Goal: Transaction & Acquisition: Purchase product/service

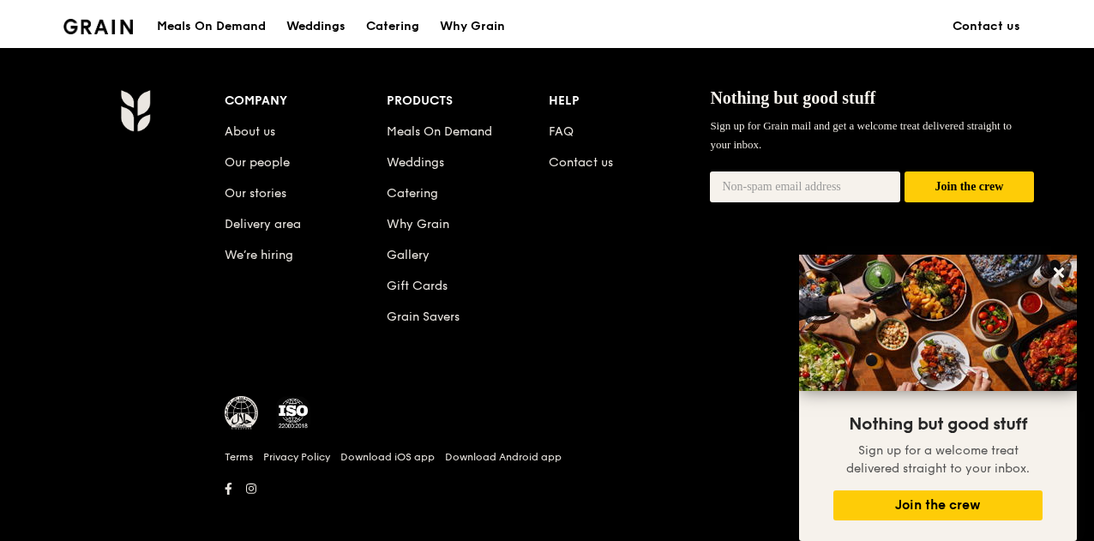
scroll to position [1794, 0]
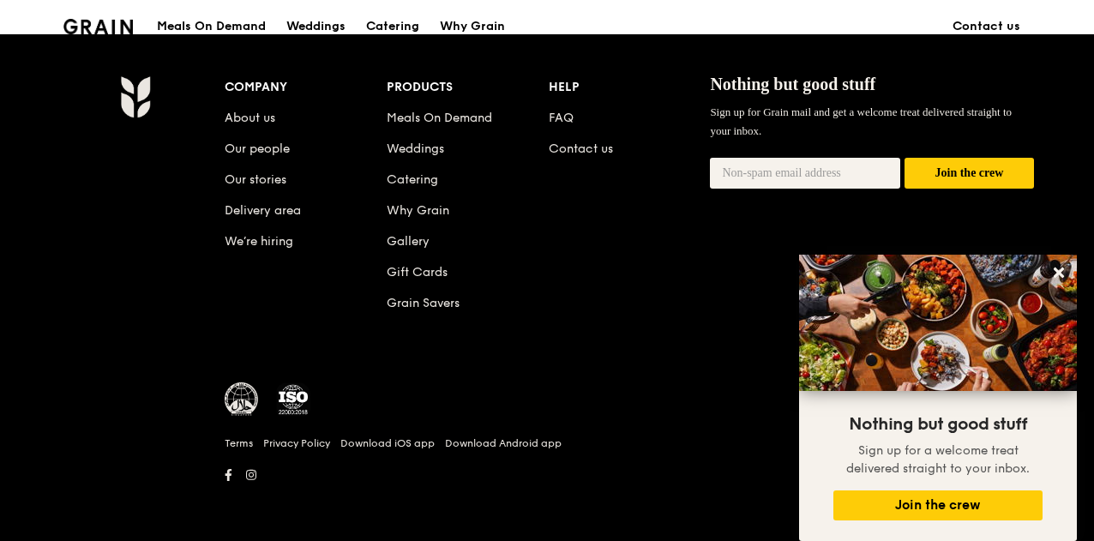
click at [216, 26] on div "Meals On Demand" at bounding box center [211, 26] width 109 height 51
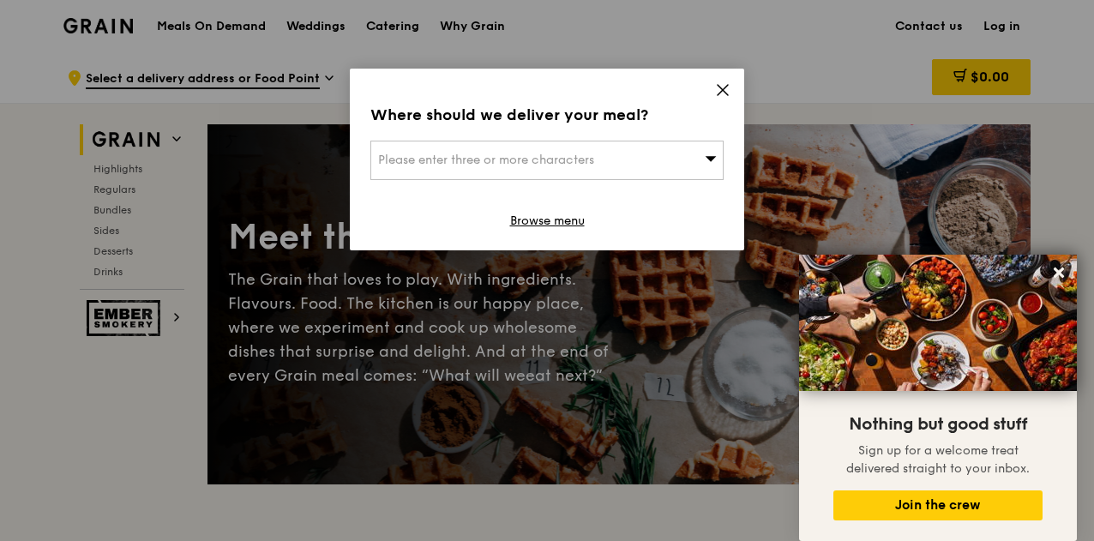
click at [726, 87] on icon at bounding box center [723, 90] width 10 height 10
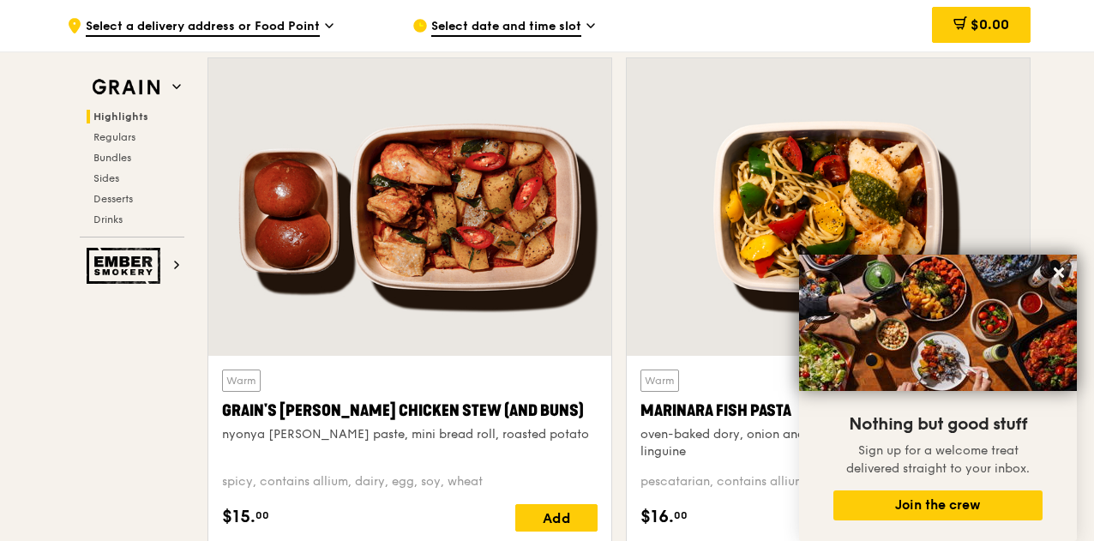
scroll to position [568, 0]
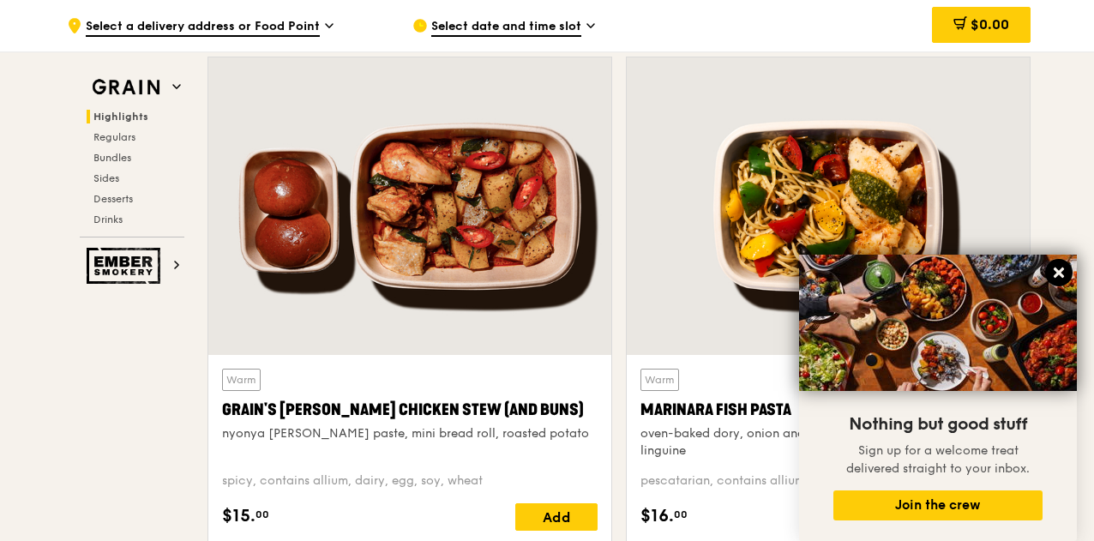
click at [1061, 275] on icon at bounding box center [1059, 273] width 10 height 10
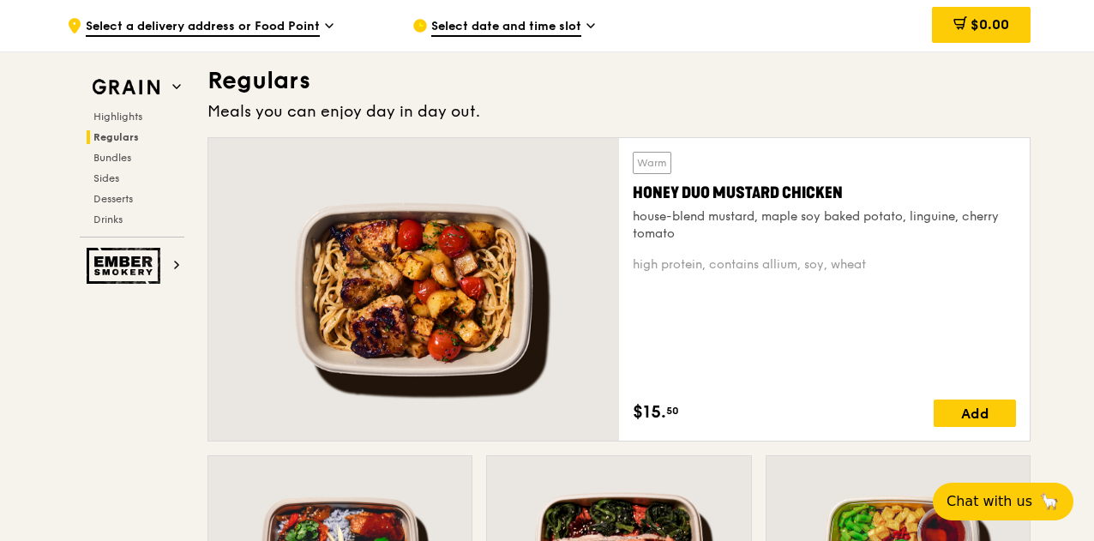
scroll to position [1142, 0]
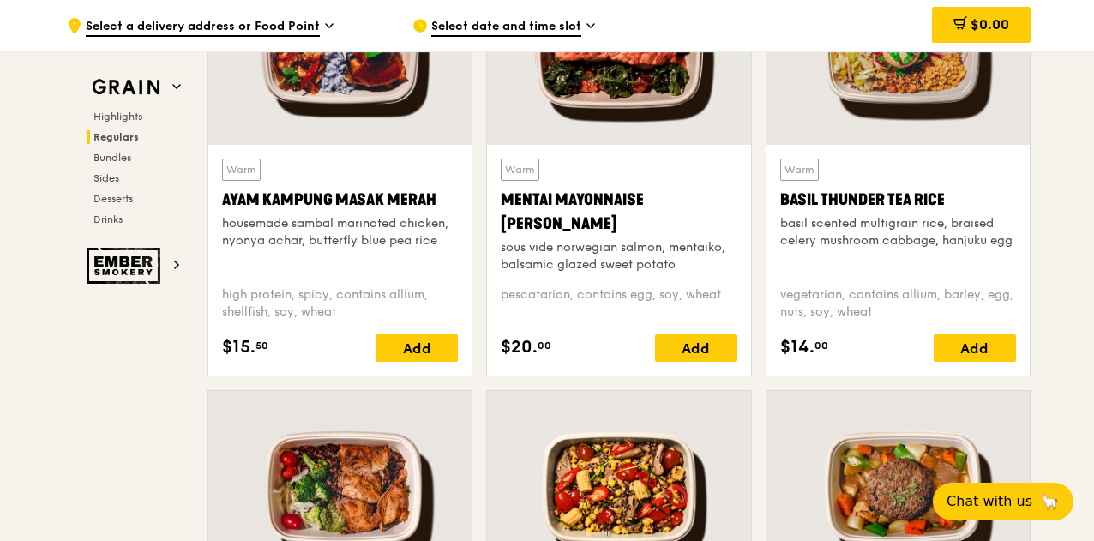
scroll to position [1637, 0]
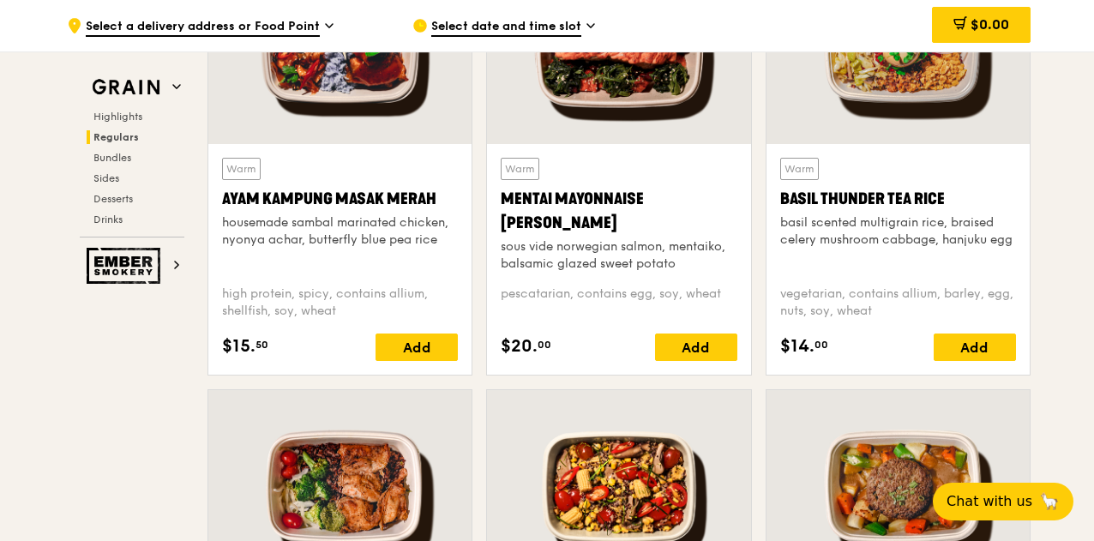
click at [600, 219] on div "Mentai Mayonnaise [PERSON_NAME]" at bounding box center [619, 211] width 236 height 48
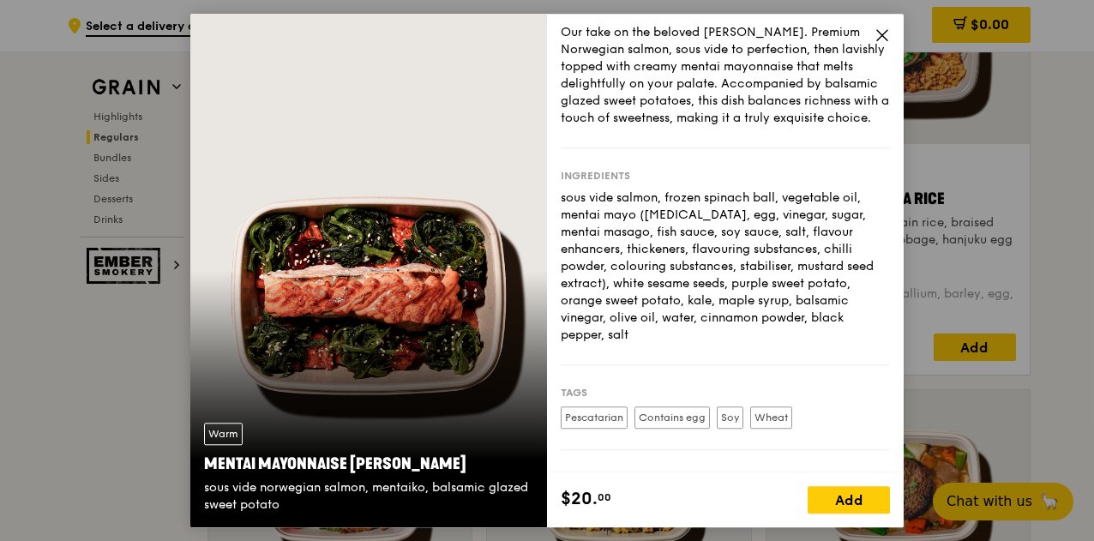
scroll to position [183, 0]
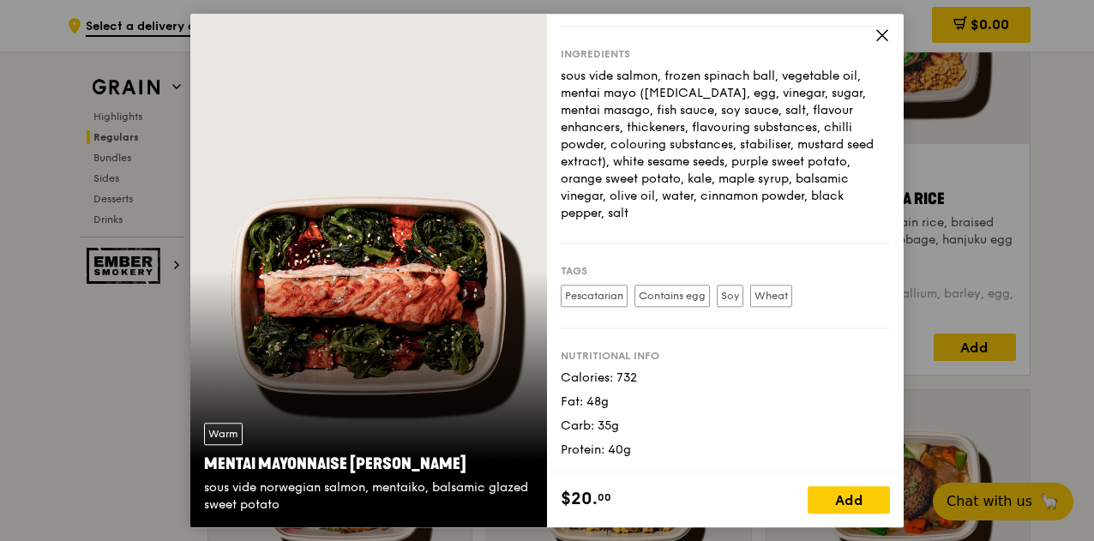
click at [880, 35] on icon at bounding box center [882, 34] width 15 height 15
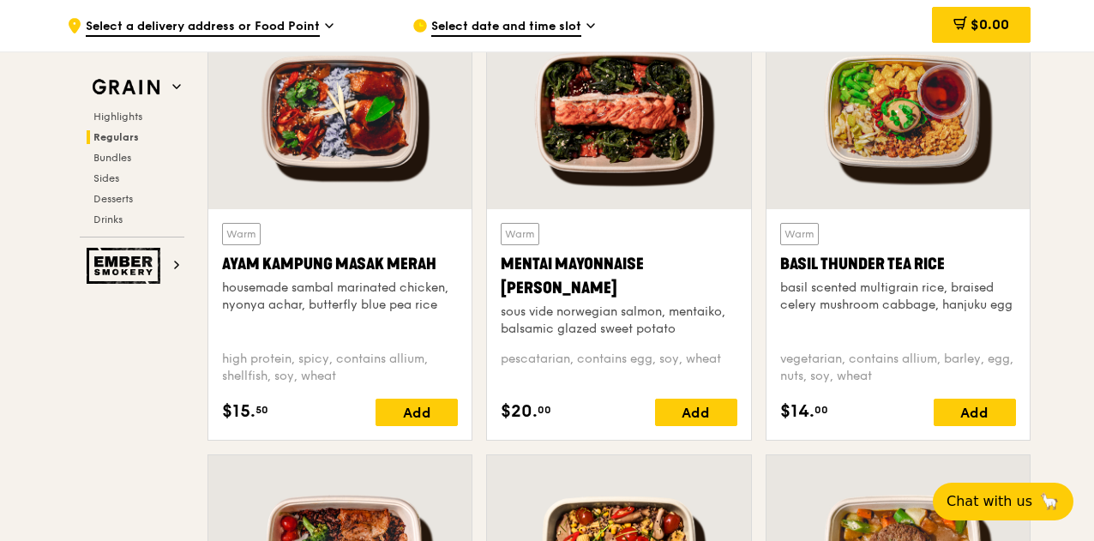
scroll to position [1570, 0]
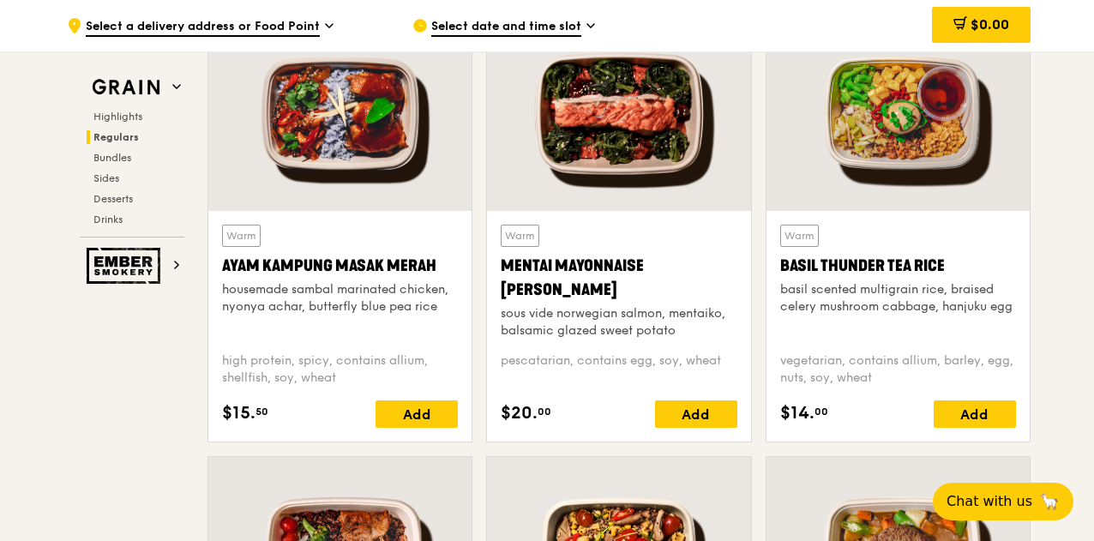
click at [614, 305] on div "sous vide norwegian salmon, mentaiko, balsamic glazed sweet potato" at bounding box center [619, 322] width 236 height 34
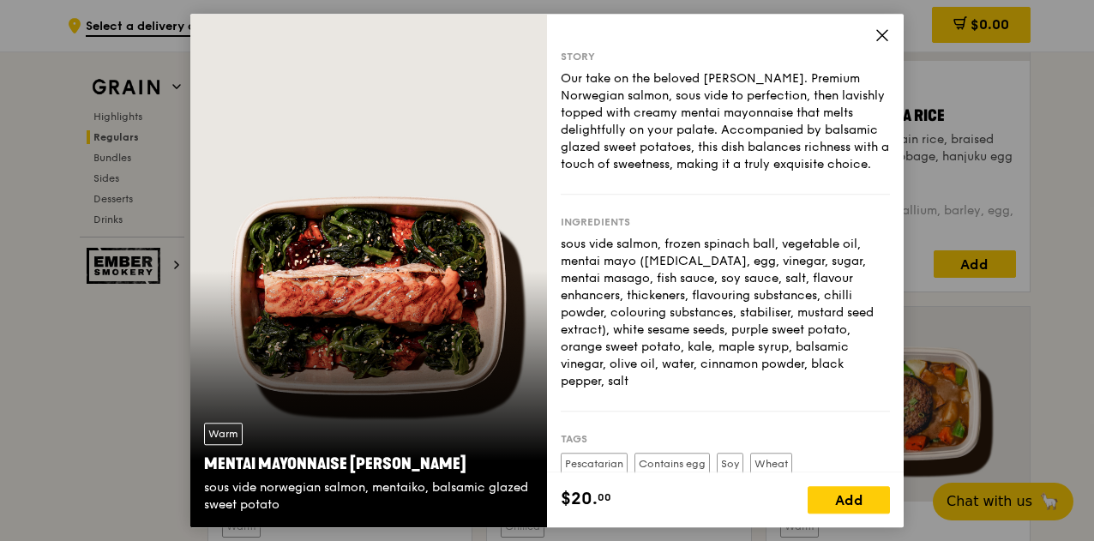
scroll to position [1721, 0]
click at [883, 37] on icon at bounding box center [882, 35] width 10 height 10
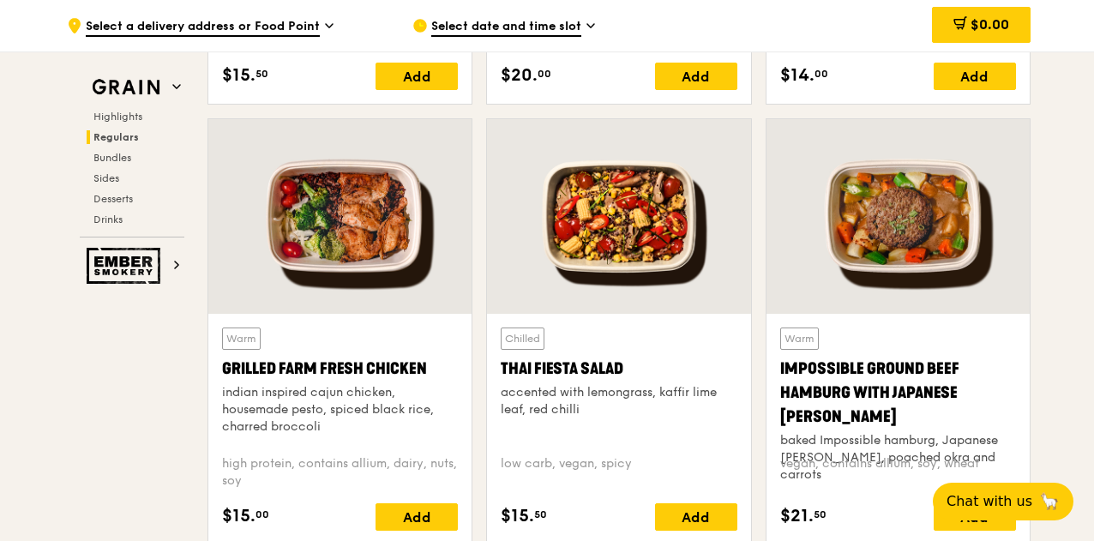
scroll to position [1922, 0]
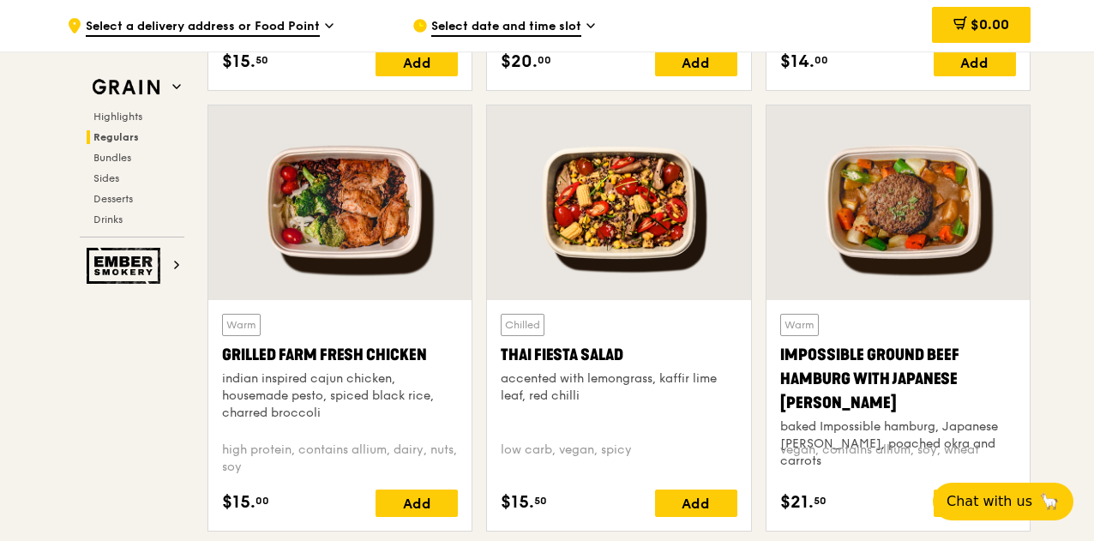
click at [412, 417] on div "indian inspired cajun chicken, housemade pesto, spiced black rice, charred broc…" at bounding box center [340, 396] width 236 height 51
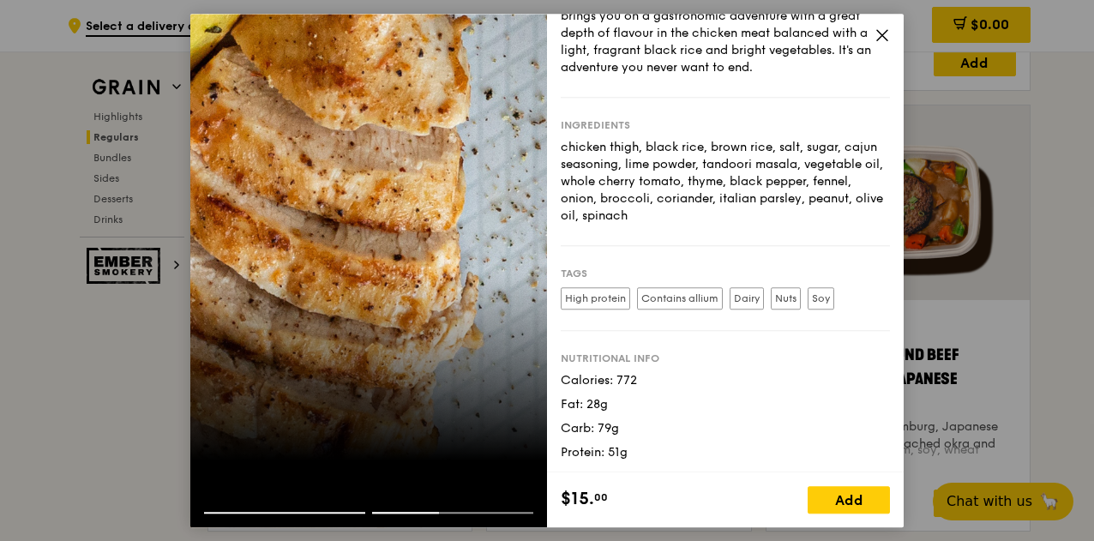
scroll to position [0, 0]
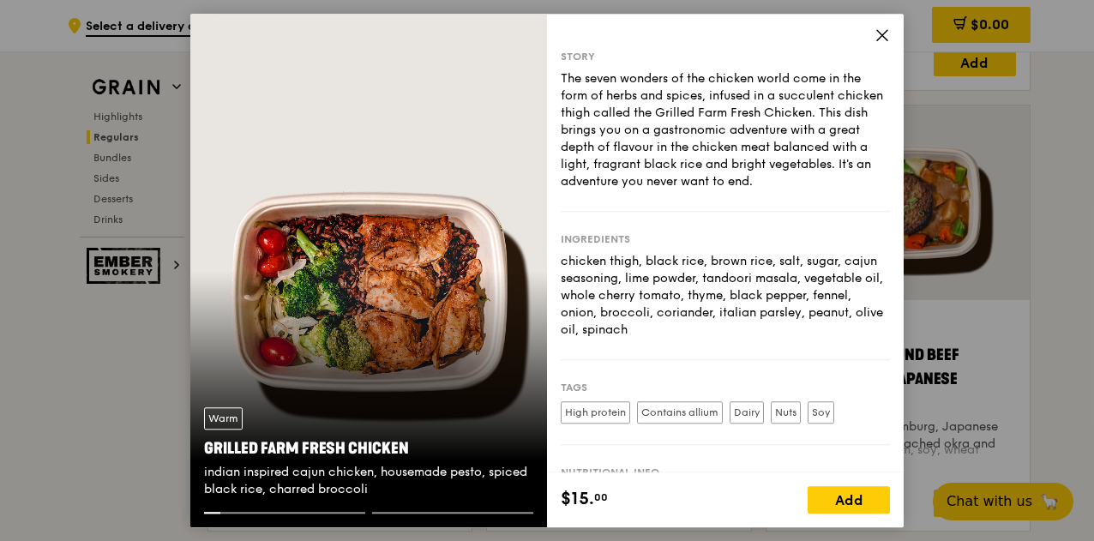
click at [708, 185] on div "The seven wonders of the chicken world come in the form of herbs and spices, in…" at bounding box center [725, 130] width 329 height 120
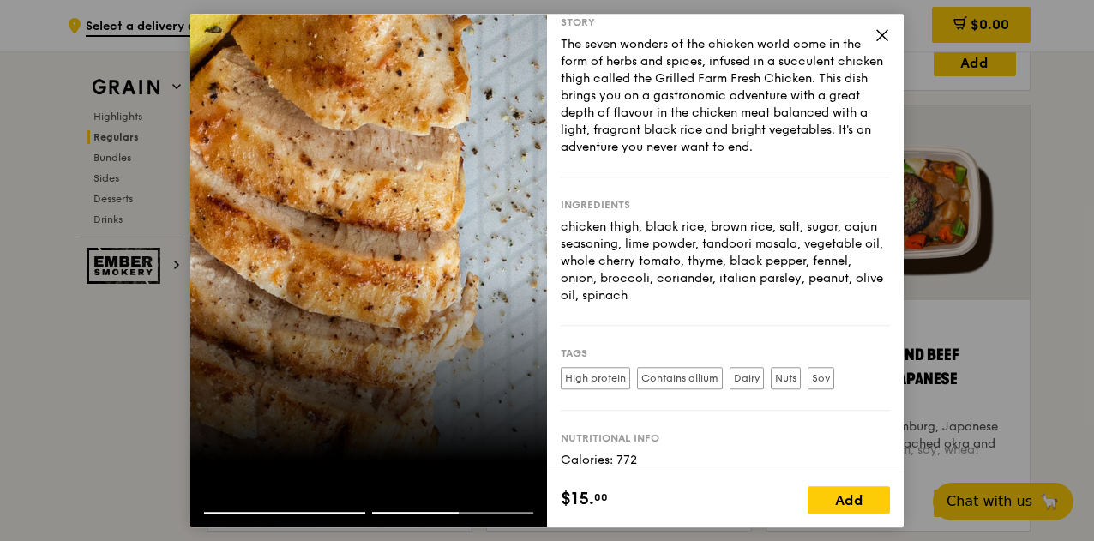
scroll to position [114, 0]
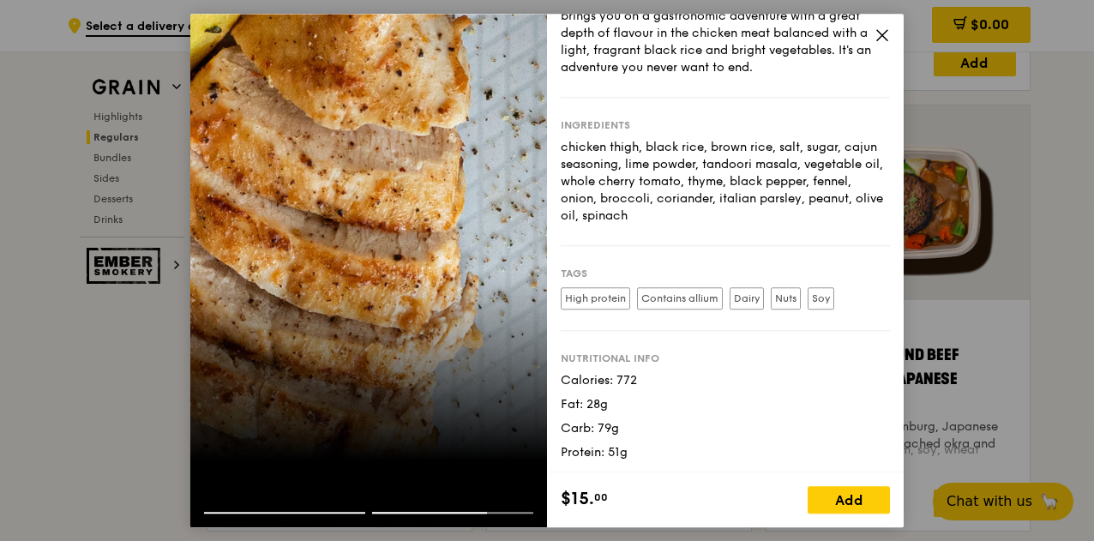
click at [879, 39] on icon at bounding box center [882, 35] width 10 height 10
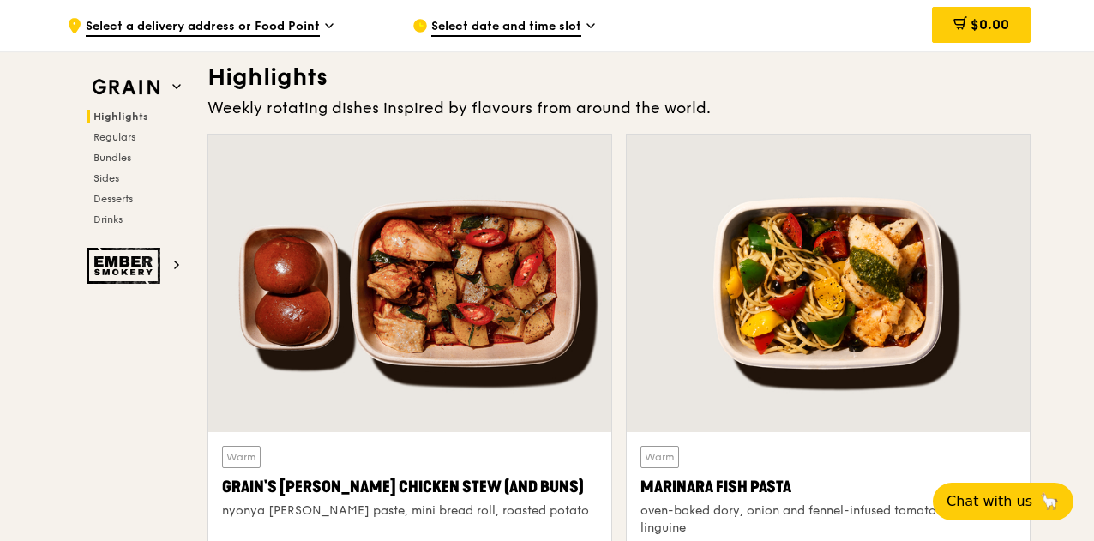
scroll to position [0, 0]
